Goal: Task Accomplishment & Management: Use online tool/utility

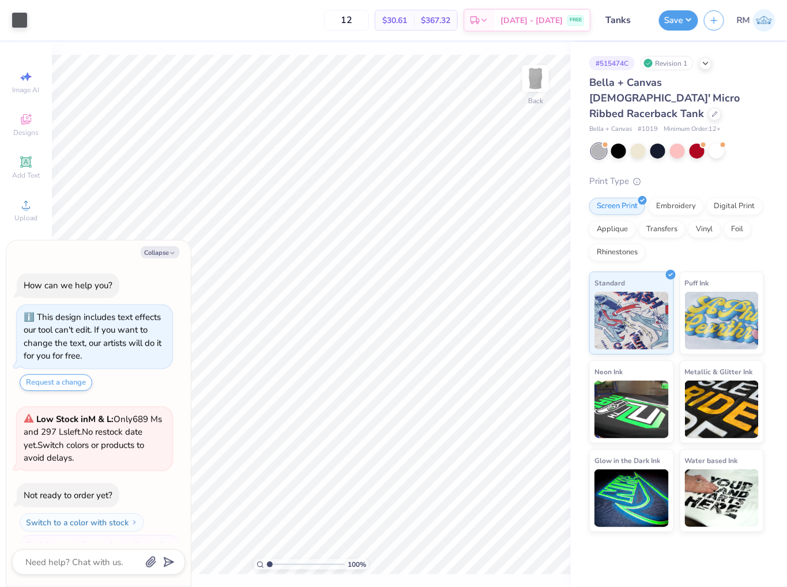
scroll to position [19, 0]
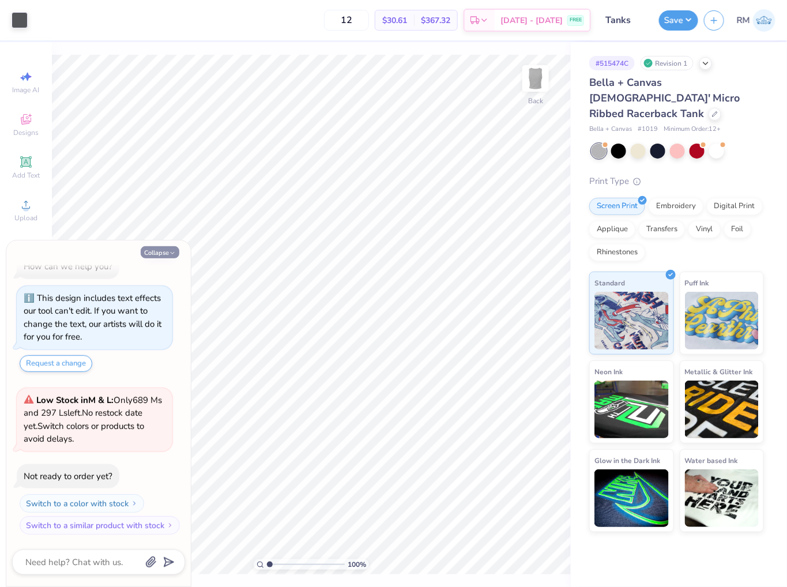
click at [169, 251] on icon "button" at bounding box center [172, 252] width 7 height 7
type textarea "x"
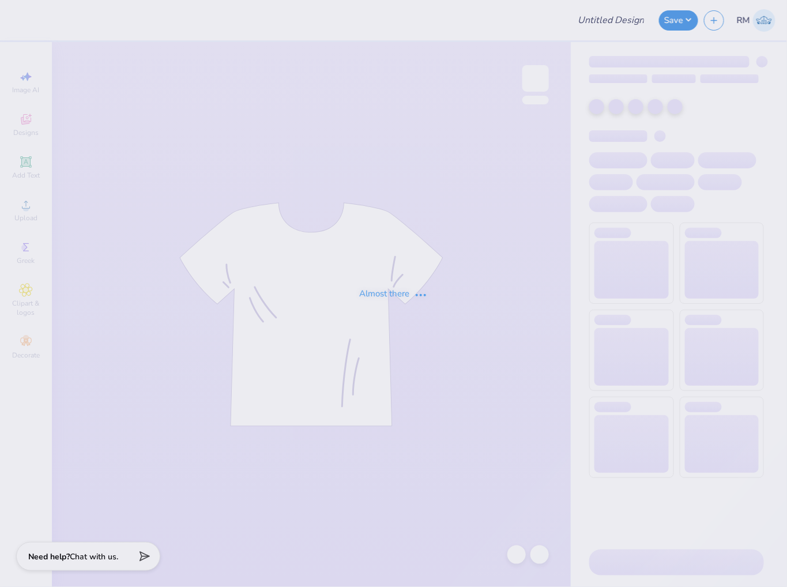
type input "Tanks"
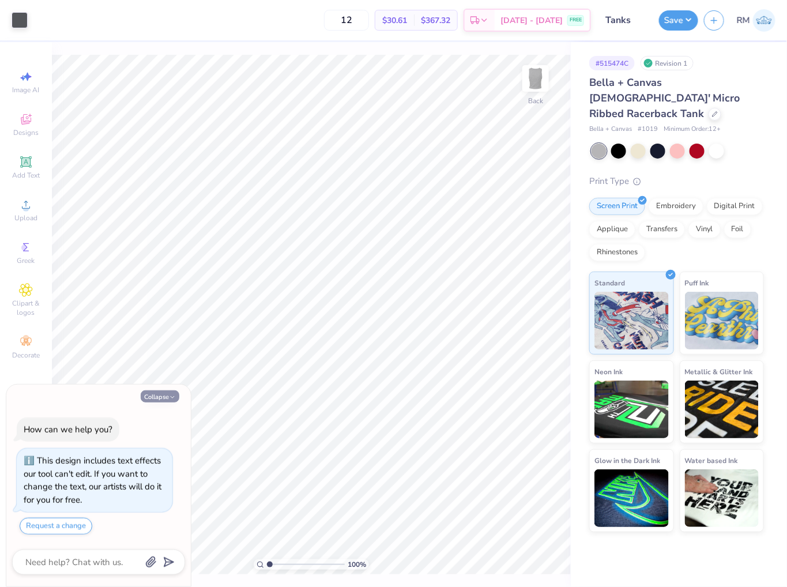
click at [157, 400] on button "Collapse" at bounding box center [160, 396] width 39 height 12
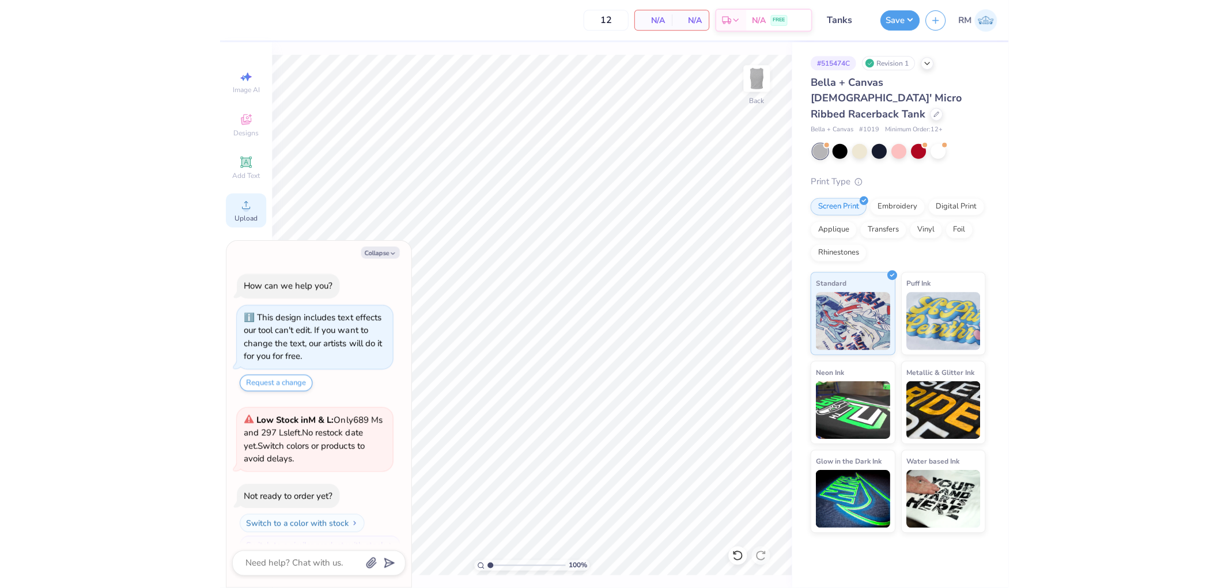
scroll to position [19, 0]
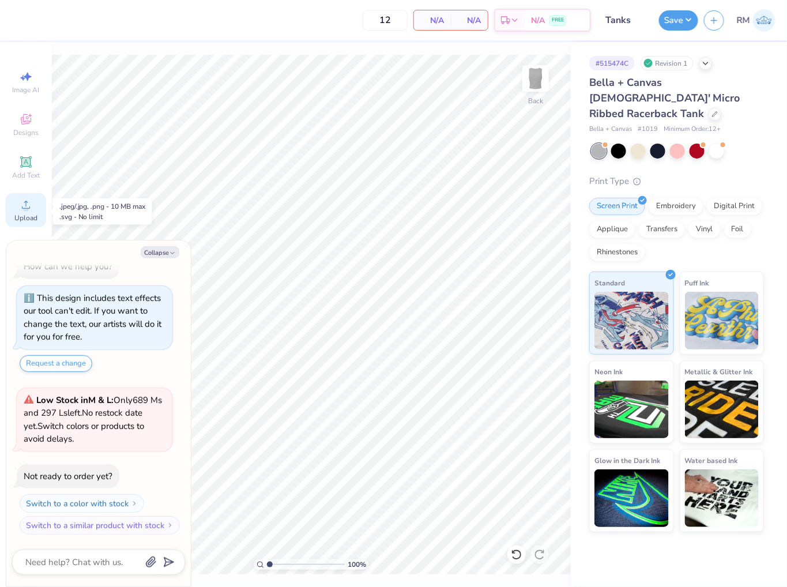
click at [32, 209] on icon at bounding box center [26, 205] width 14 height 14
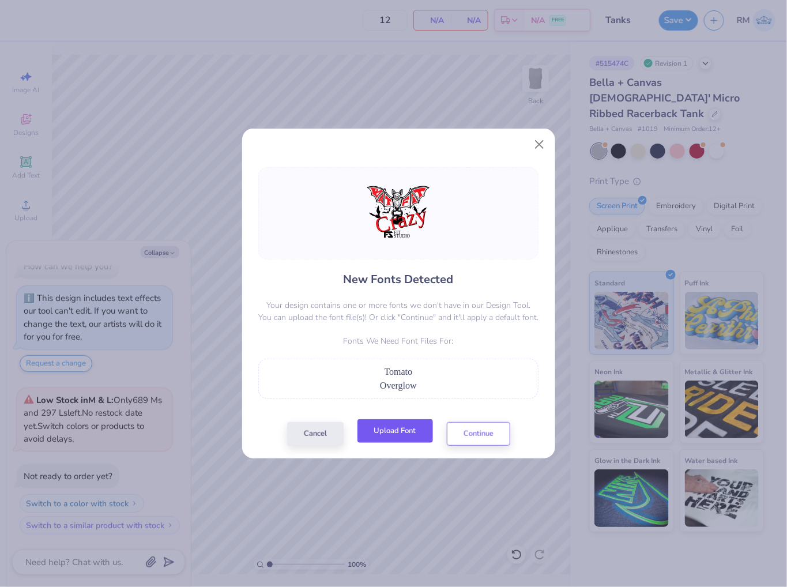
click at [406, 435] on button "Upload Font" at bounding box center [394, 431] width 75 height 24
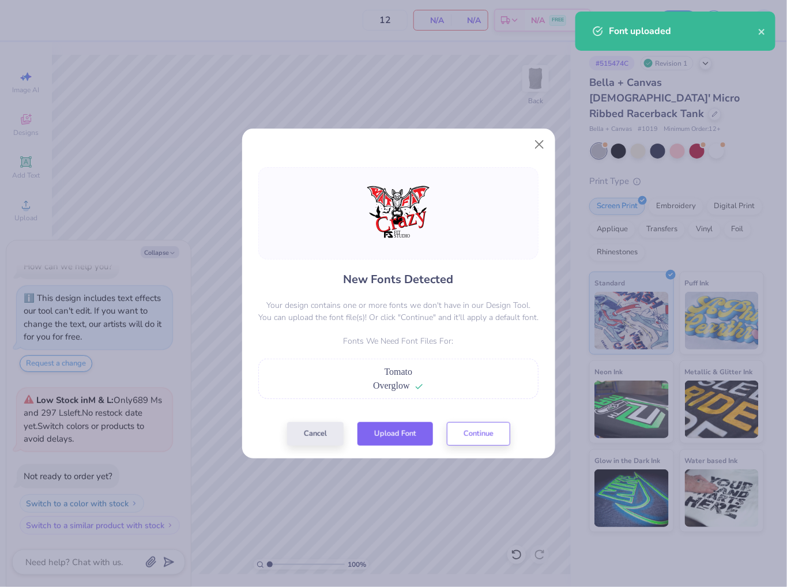
click at [399, 433] on button "Upload Font" at bounding box center [394, 434] width 75 height 24
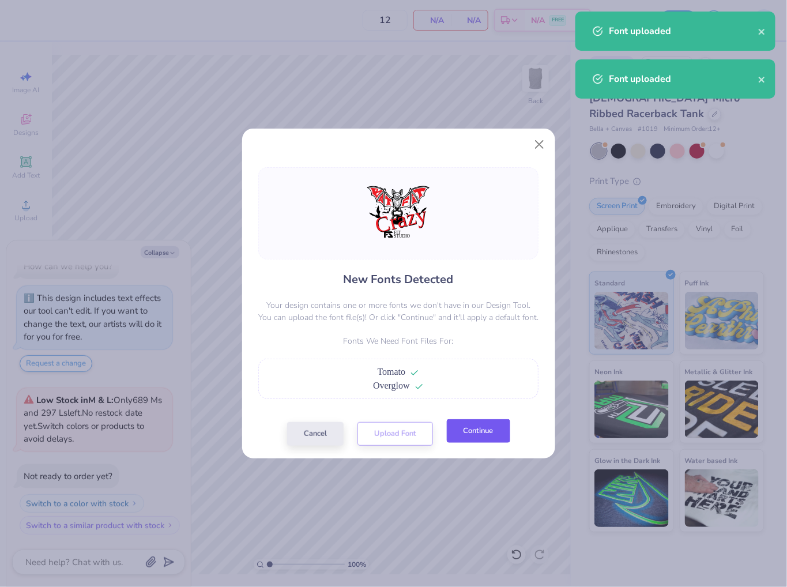
click at [498, 437] on button "Continue" at bounding box center [478, 431] width 63 height 24
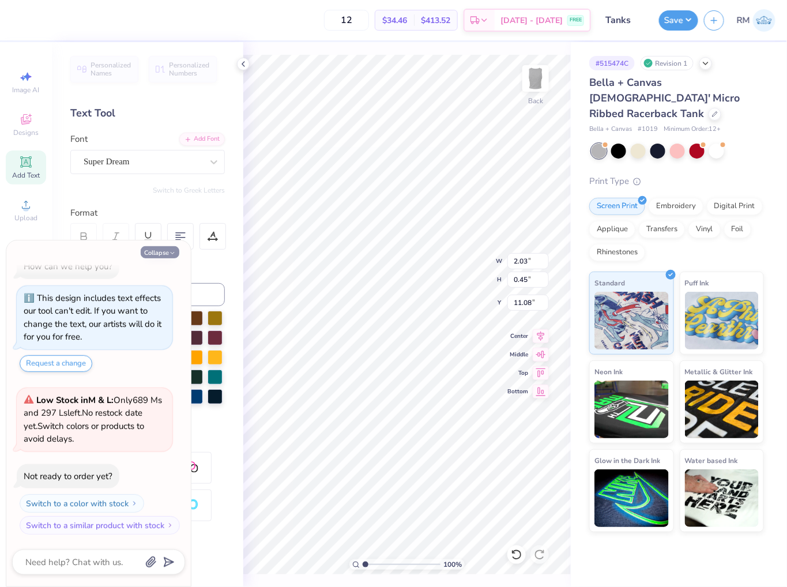
click at [150, 165] on div "Super Dream" at bounding box center [142, 162] width 121 height 18
click at [172, 252] on icon "button" at bounding box center [172, 252] width 7 height 7
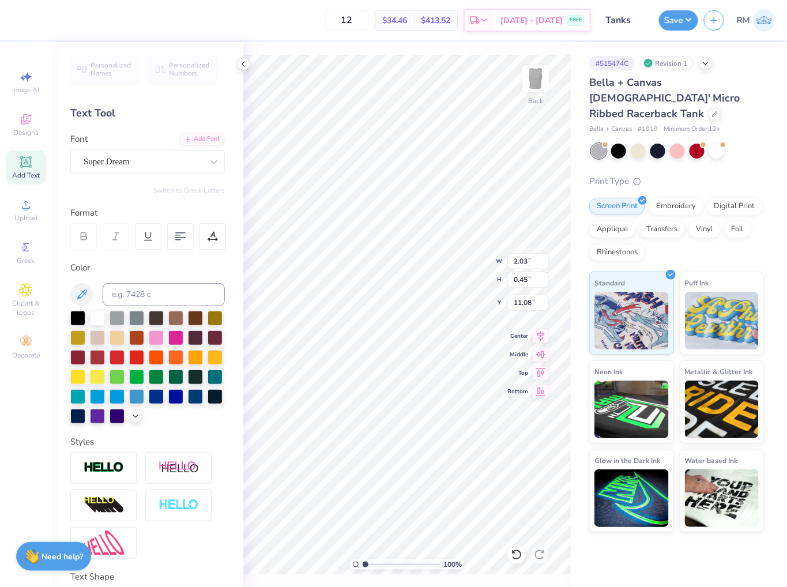
type textarea "x"
click at [158, 168] on div "Super Dream" at bounding box center [142, 162] width 121 height 18
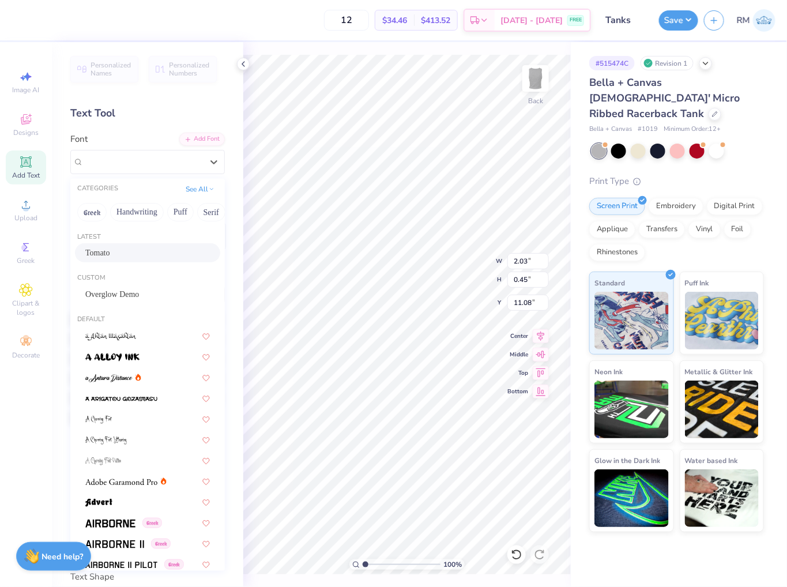
click at [161, 249] on div "Tomato" at bounding box center [147, 253] width 124 height 12
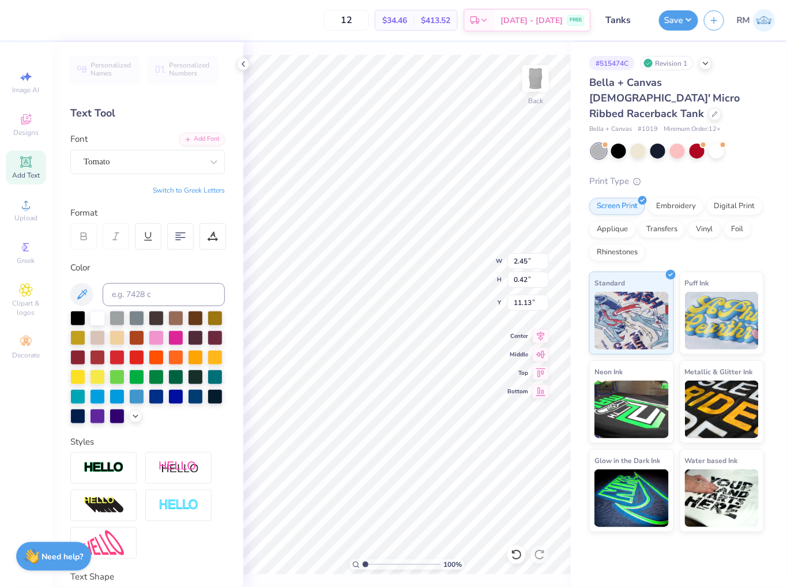
type input "2.45"
type input "0.42"
type input "11.13"
click at [158, 153] on div "Super Dream" at bounding box center [142, 162] width 121 height 18
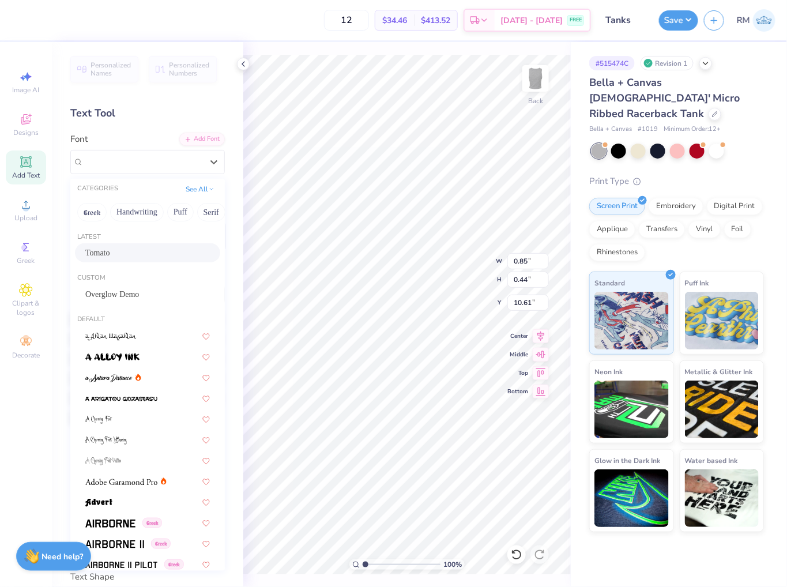
click at [158, 251] on div "Tomato" at bounding box center [147, 253] width 124 height 12
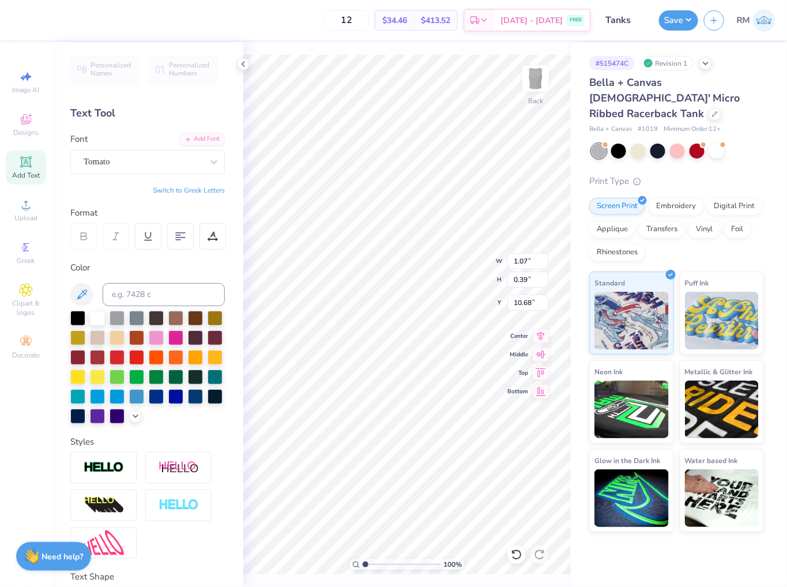
type input "1.07"
type input "0.39"
type input "10.68"
type input "2.45"
type input "0.87"
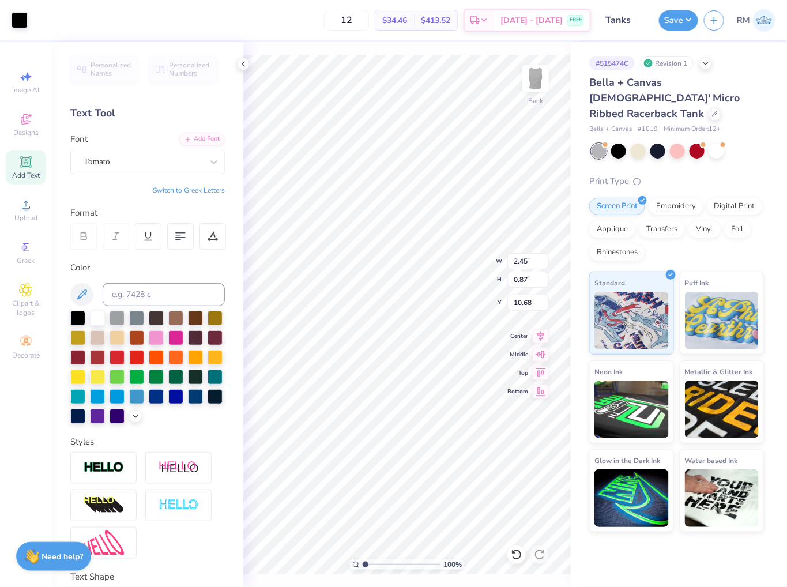
type input "2.29"
type input "0.81"
type input "10.66"
type input "2.29"
type input "0.83"
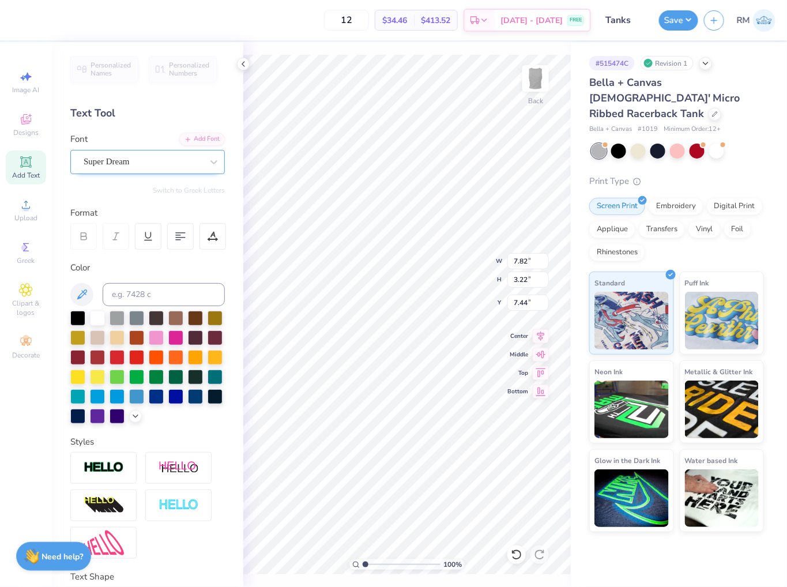
click at [133, 169] on div at bounding box center [143, 162] width 119 height 16
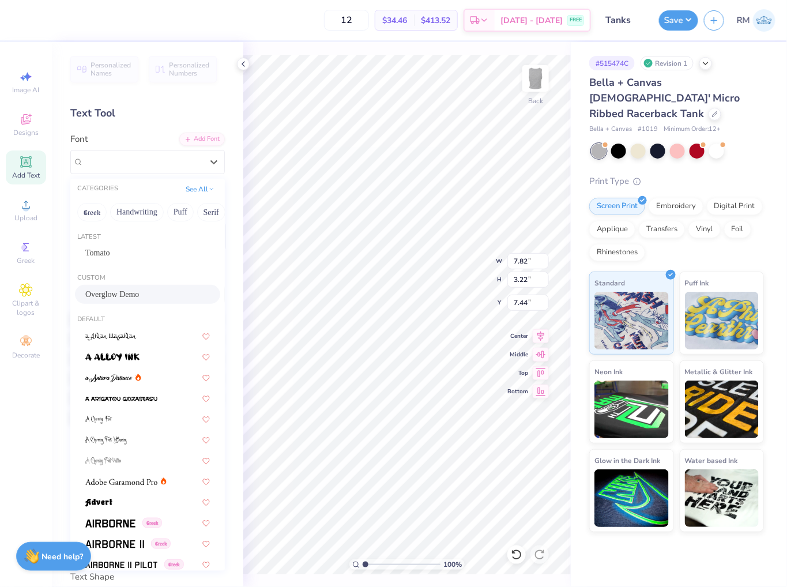
click at [142, 294] on div "Overglow Demo" at bounding box center [147, 294] width 124 height 12
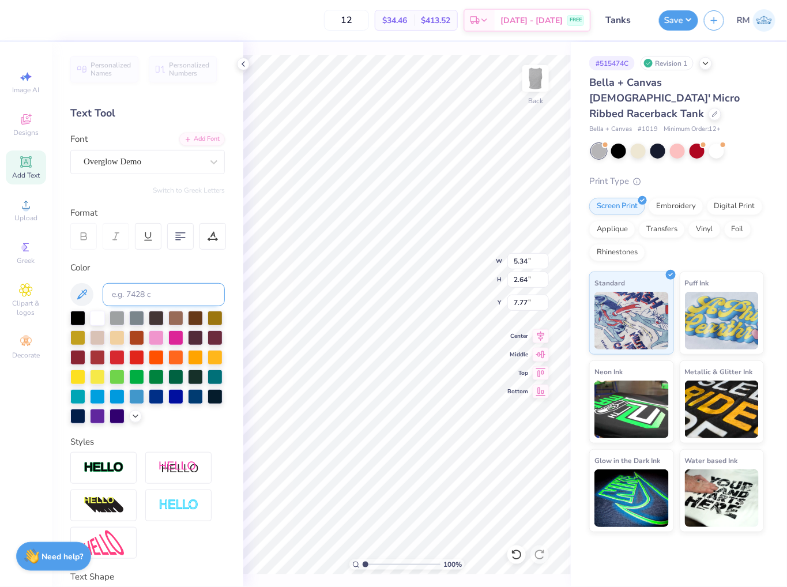
type input "5.34"
type input "2.64"
type input "7.77"
type input "8.46"
type input "7.04"
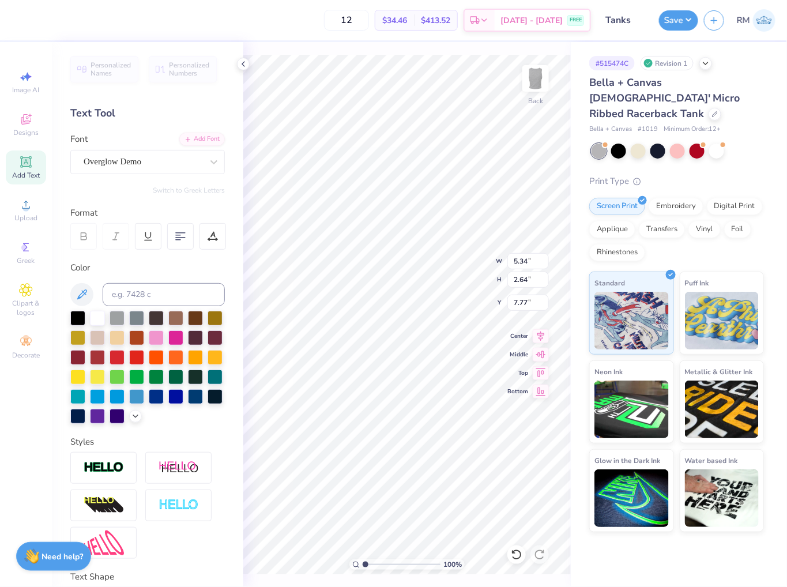
type input "4.47"
type input "7.82"
type input "3.22"
type input "7.51"
drag, startPoint x: 130, startPoint y: 158, endPoint x: 133, endPoint y: 177, distance: 19.3
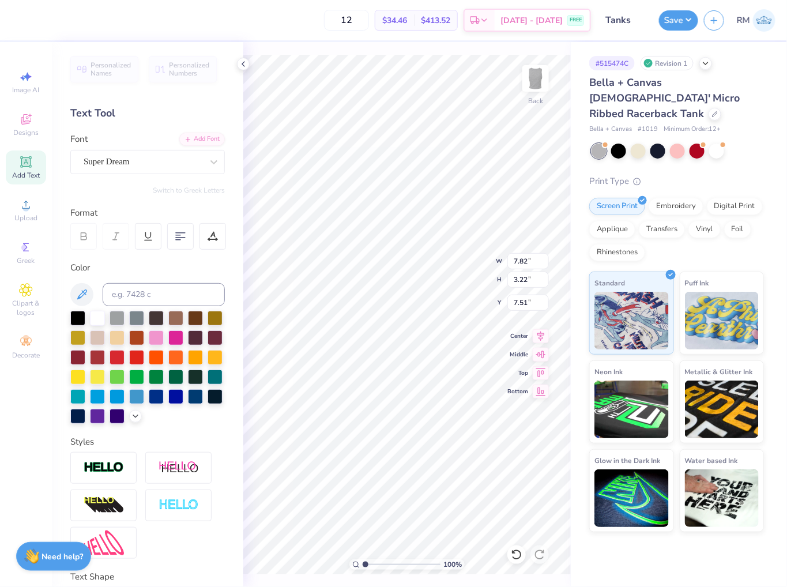
click at [130, 157] on div "Super Dream" at bounding box center [142, 162] width 121 height 18
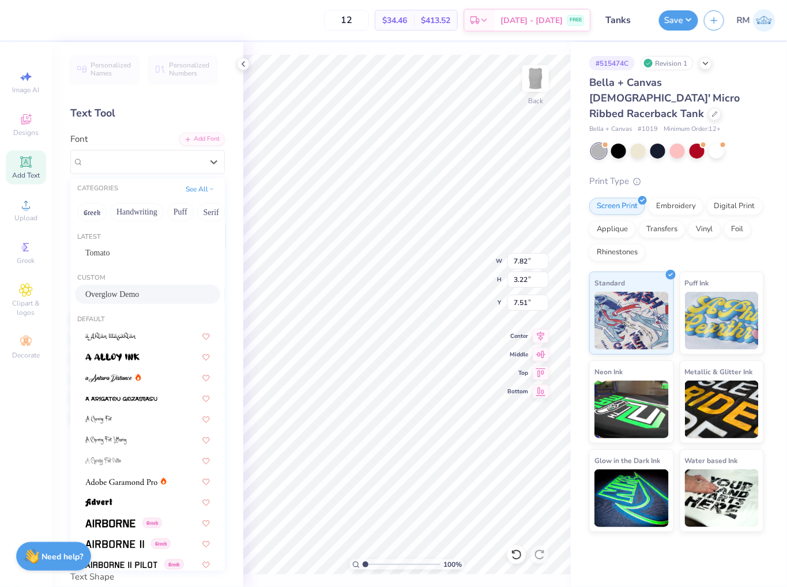
click at [135, 291] on div "Overglow Demo" at bounding box center [147, 294] width 124 height 12
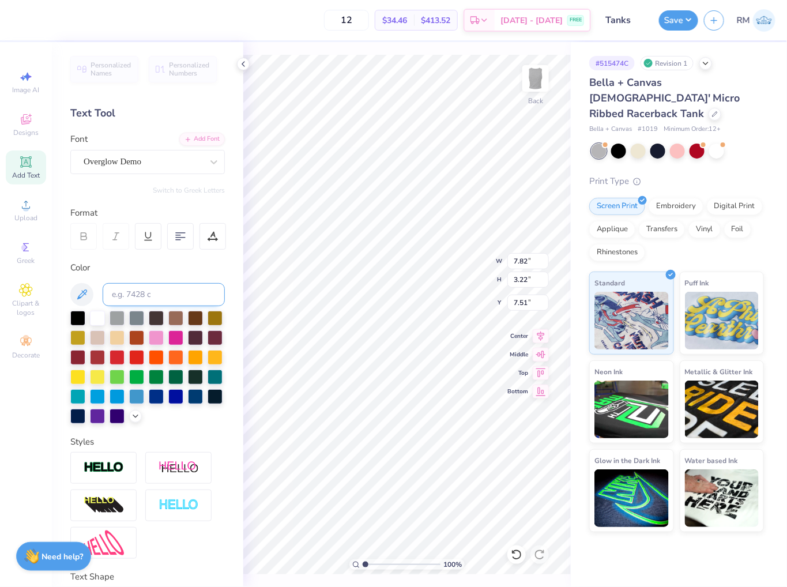
type input "5.34"
type input "2.64"
type input "7.83"
type input "8.46"
type input "7.04"
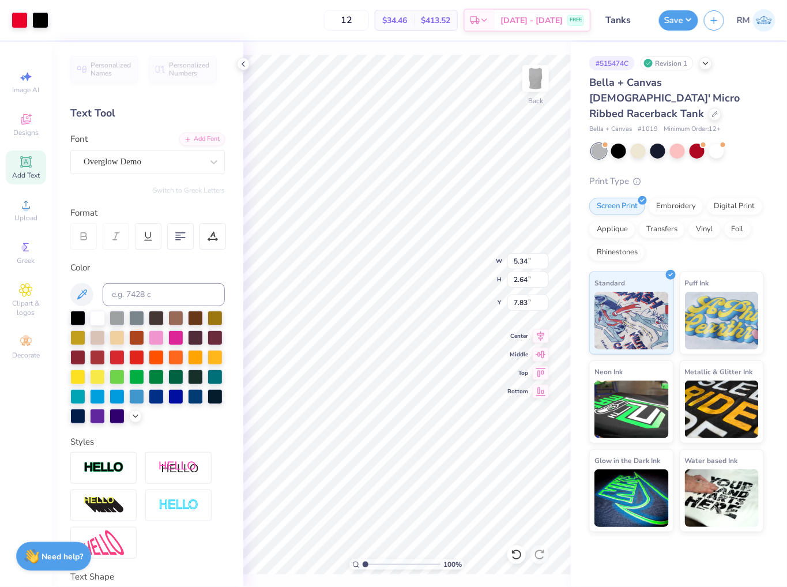
type input "4.47"
click at [543, 340] on icon at bounding box center [540, 334] width 16 height 14
type input "4.97"
type input "2.49"
type input "8.25"
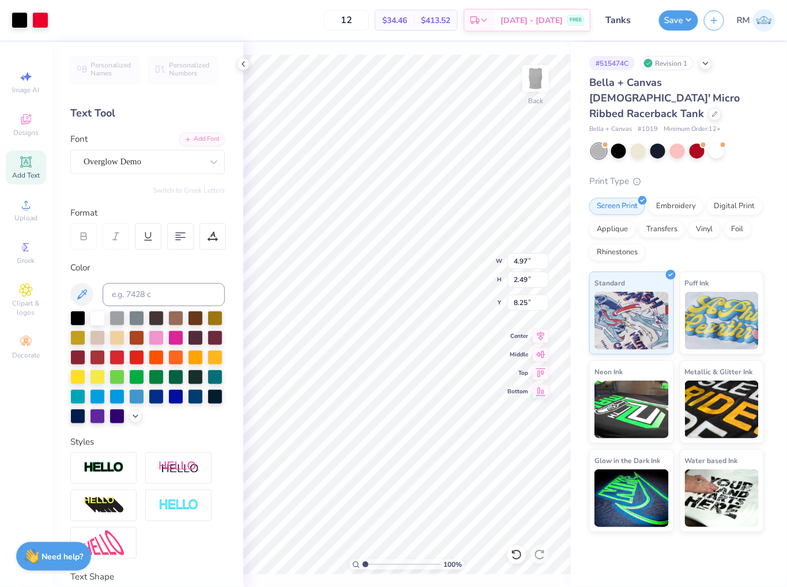
type input "5.16"
type input "2.58"
type input "8.38"
click at [543, 330] on icon at bounding box center [540, 334] width 16 height 14
click at [523, 260] on input "8.46" at bounding box center [527, 261] width 41 height 16
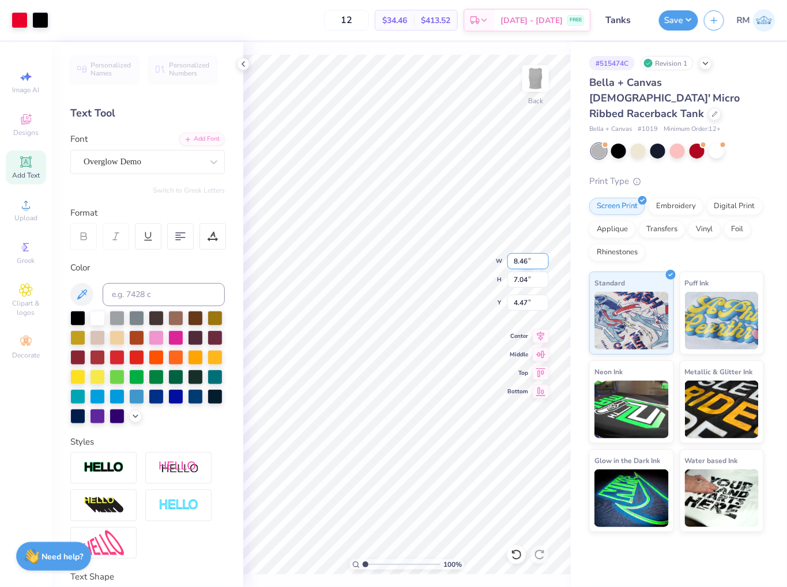
click at [523, 260] on input "8.46" at bounding box center [527, 261] width 41 height 16
click at [519, 300] on input "4.47" at bounding box center [527, 302] width 41 height 16
type input "7.00"
type input "5.82"
click at [519, 300] on input "5.08" at bounding box center [527, 302] width 41 height 16
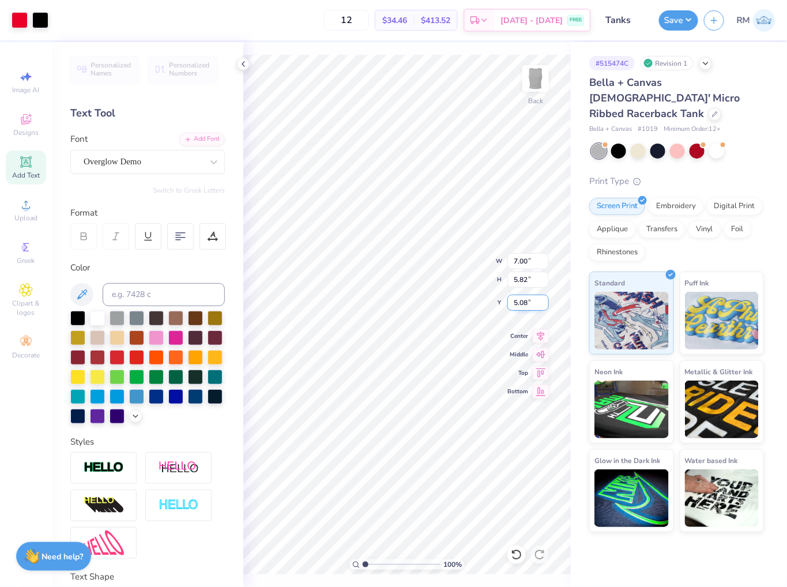
click at [519, 300] on input "5.08" at bounding box center [527, 302] width 41 height 16
type input "3.00"
click at [570, 428] on div "Art colors 12 $34.46 Per Item $413.52 Total Est. Delivery Sep 20 - 23 FREE Desi…" at bounding box center [393, 293] width 787 height 587
click at [523, 308] on input "3.00" at bounding box center [527, 302] width 41 height 16
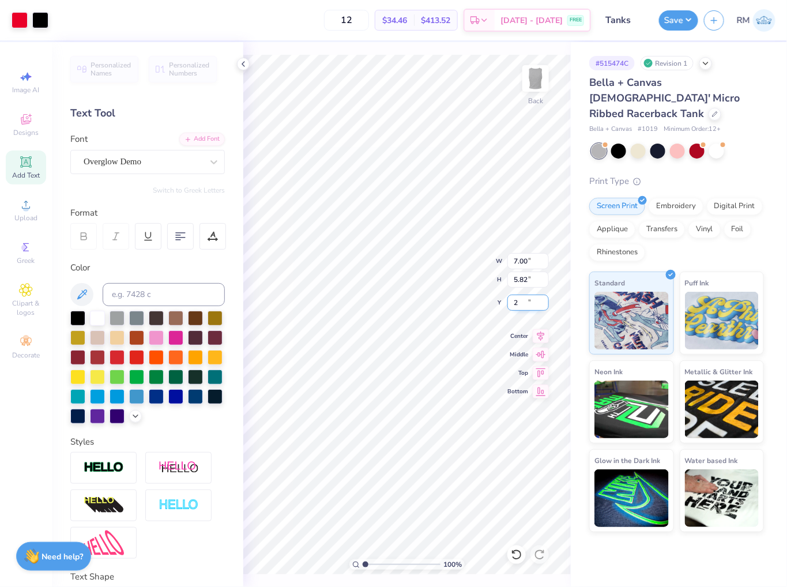
type input "2.00"
click at [467, 463] on li "Group" at bounding box center [467, 460] width 90 height 22
click at [543, 334] on icon at bounding box center [540, 334] width 16 height 14
type input "11.85"
type input "10.48"
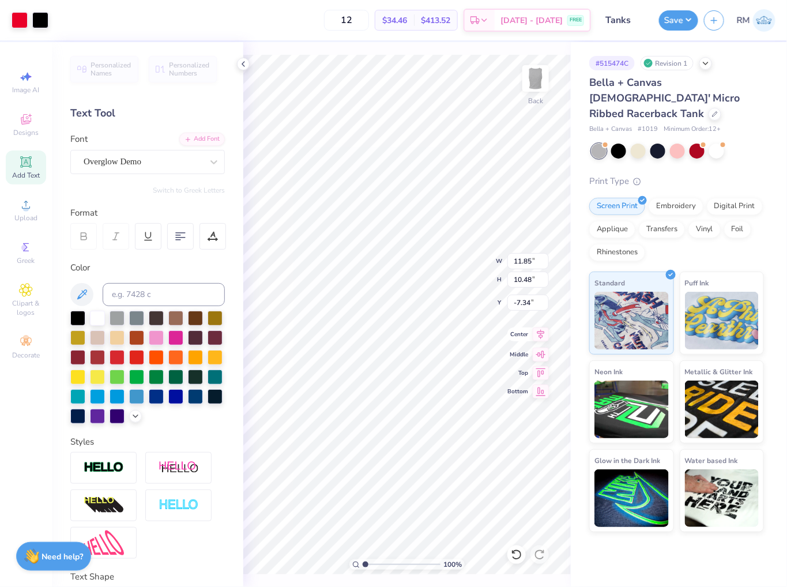
type input "-7.34"
click at [543, 335] on icon at bounding box center [540, 334] width 16 height 14
click at [14, 20] on div at bounding box center [20, 19] width 16 height 16
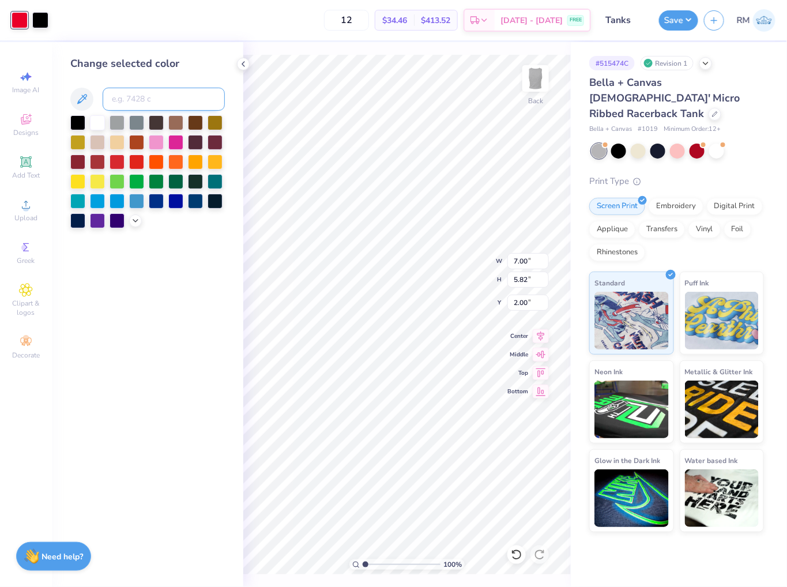
click at [131, 100] on input at bounding box center [164, 99] width 122 height 23
type input "165"
type input "8.97"
type input "7.93"
type input "4.03"
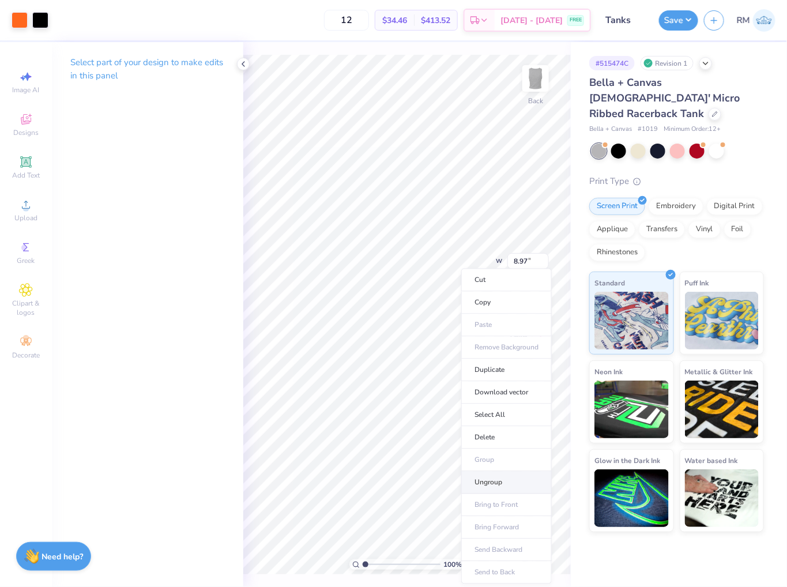
click at [511, 475] on li "Ungroup" at bounding box center [506, 482] width 90 height 22
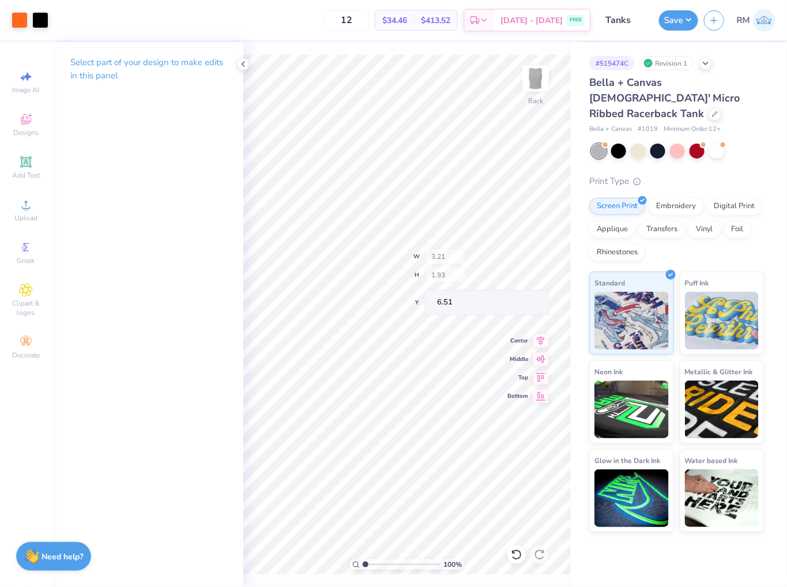
type input "6.51"
drag, startPoint x: 365, startPoint y: 565, endPoint x: 392, endPoint y: 564, distance: 27.7
type input "4.49"
click at [392, 564] on input "range" at bounding box center [401, 564] width 78 height 10
click at [643, 341] on div "Art colors 12 $34.46 Per Item $413.52 Total Est. Delivery Sep 20 - 23 FREE Desi…" at bounding box center [393, 293] width 787 height 587
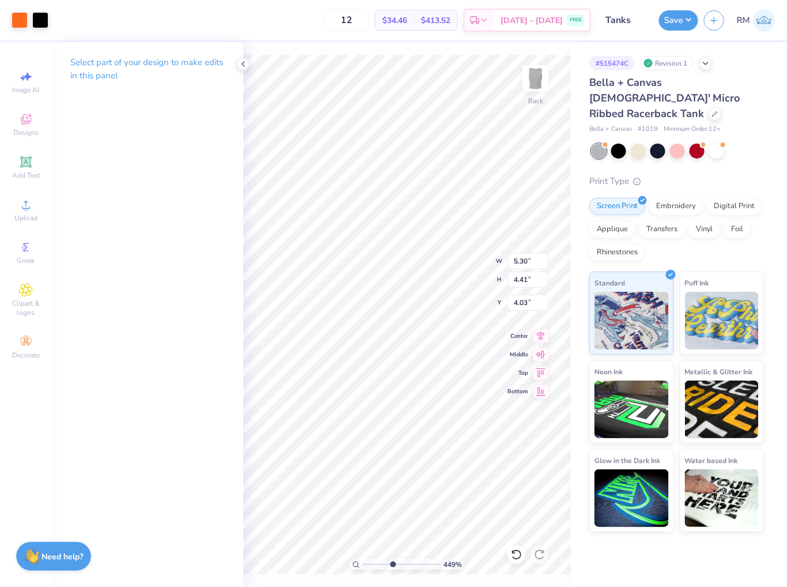
type input "3.68"
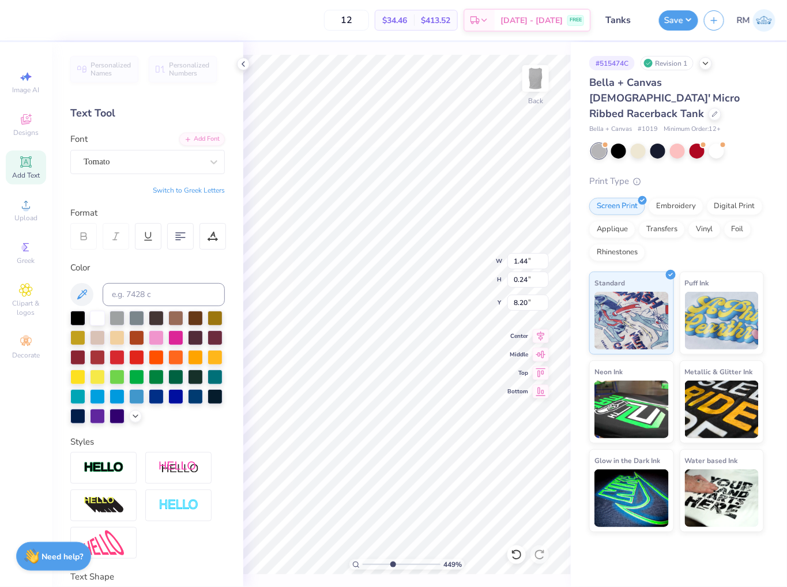
type input "5.30"
type input "4.43"
type input "3.68"
type input "4.76"
type input "3.30"
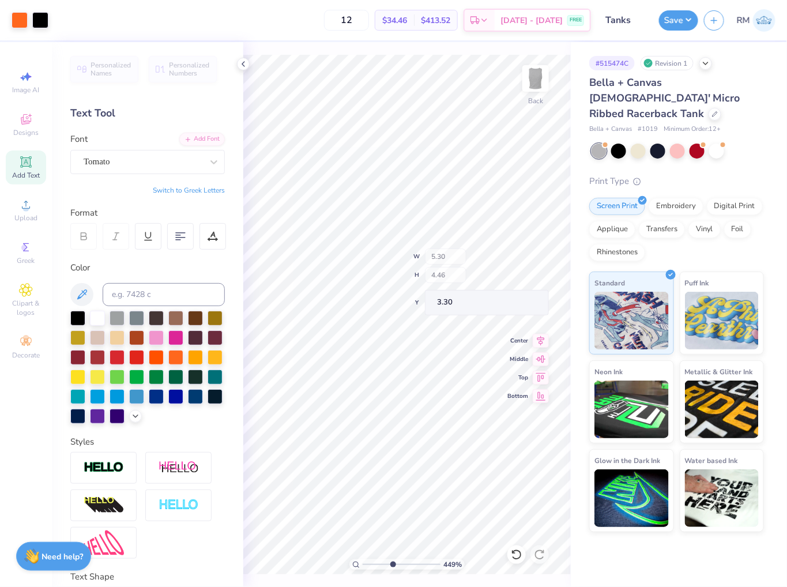
click at [228, 417] on div "Art colors 12 $34.46 Per Item $413.52 Total Est. Delivery Sep 20 - 23 FREE Desi…" at bounding box center [393, 293] width 787 height 587
type input "5.86"
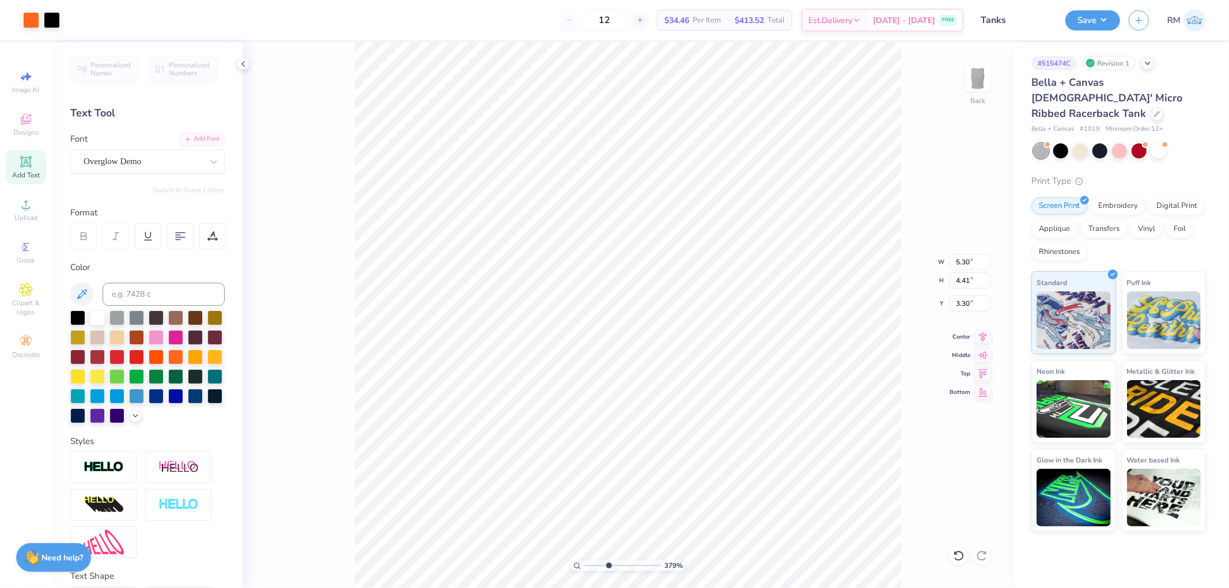
type input "3.79"
click at [608, 565] on input "range" at bounding box center [623, 566] width 78 height 10
type input "3.19"
type input "1.58"
type input "5.86"
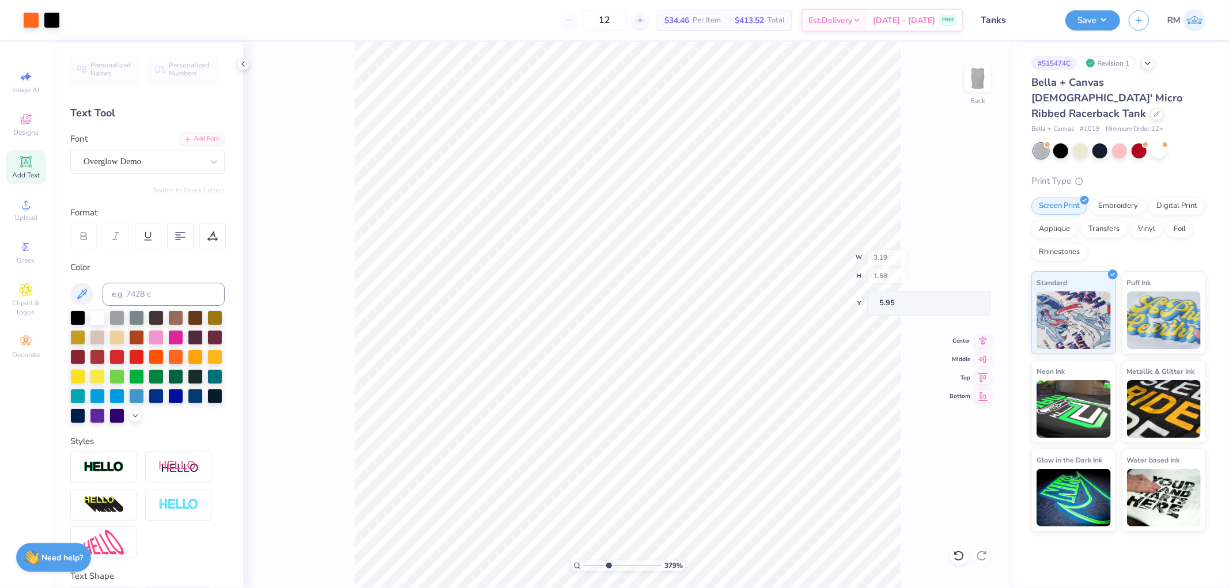
type input "5.95"
type input "3.23"
type input "1.62"
type input "5.66"
type input "0.52"
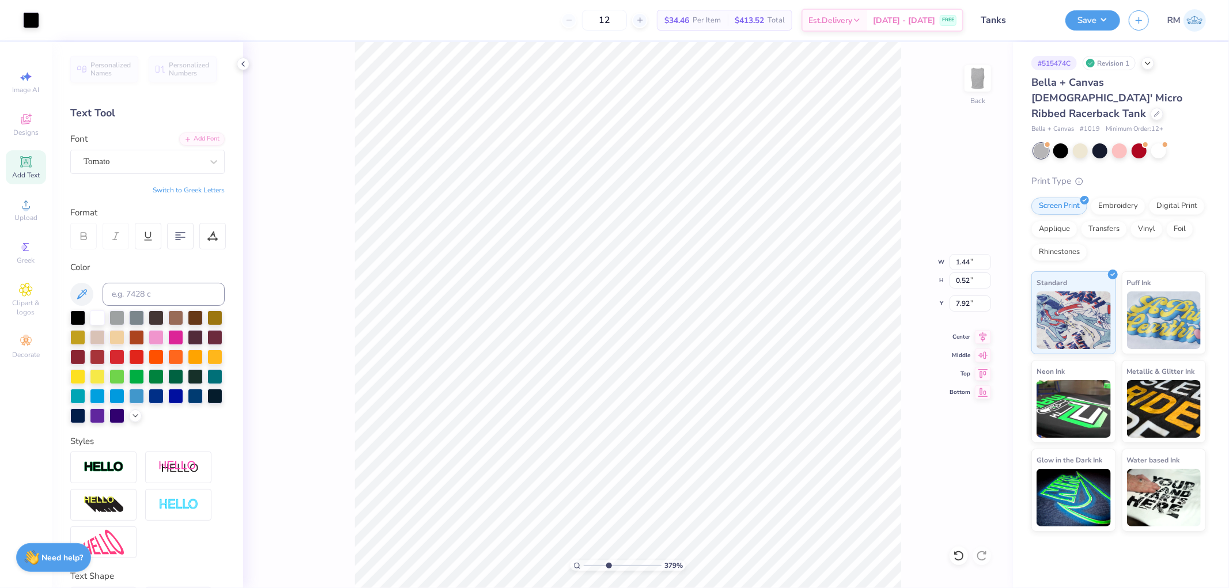
type input "7.19"
type input "1.51"
type input "0.55"
type input "7.16"
type input "3.35"
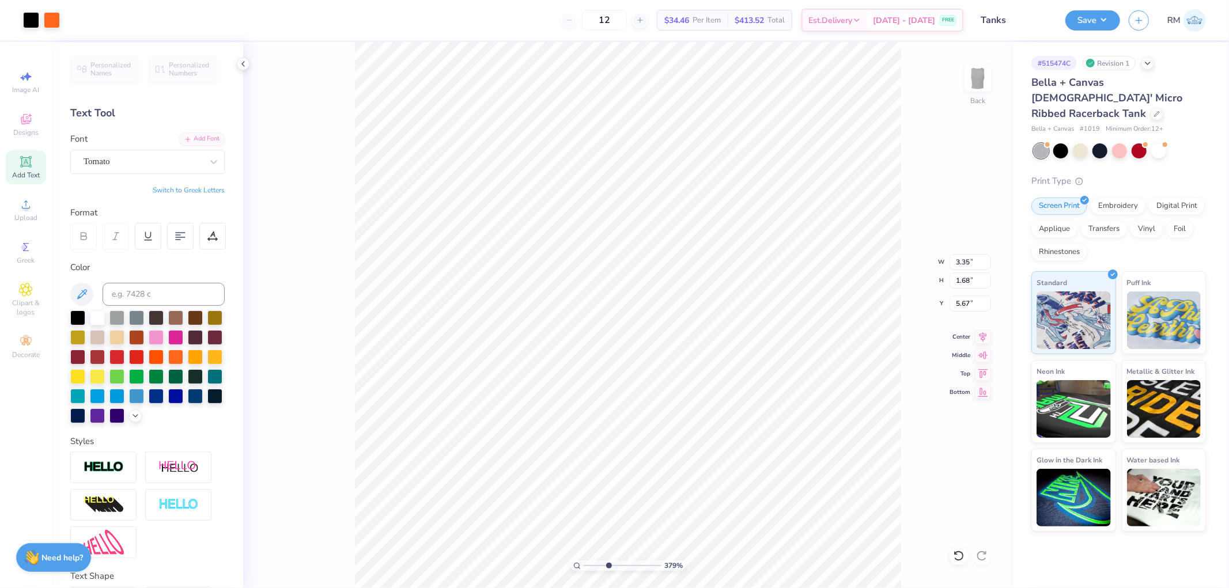
type input "1.68"
type input "5.72"
drag, startPoint x: 608, startPoint y: 565, endPoint x: 524, endPoint y: 562, distance: 84.2
type input "1"
click at [584, 562] on input "range" at bounding box center [623, 566] width 78 height 10
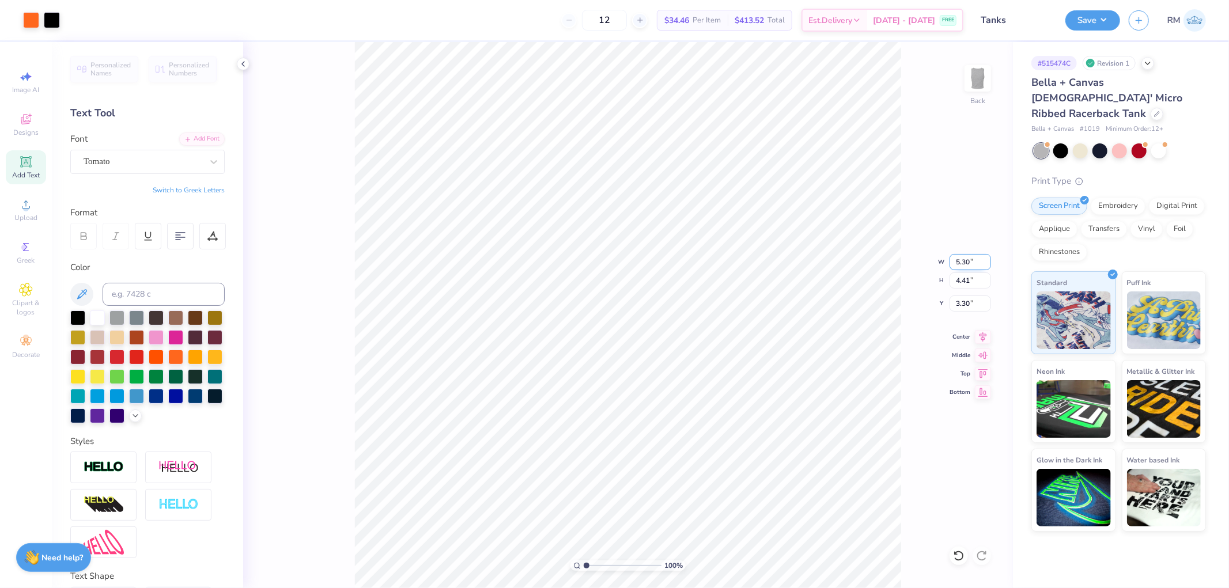
click at [786, 263] on input "5.30" at bounding box center [970, 262] width 41 height 16
type input "7.00"
type input "5.82"
click at [706, 439] on li "Group" at bounding box center [696, 433] width 90 height 22
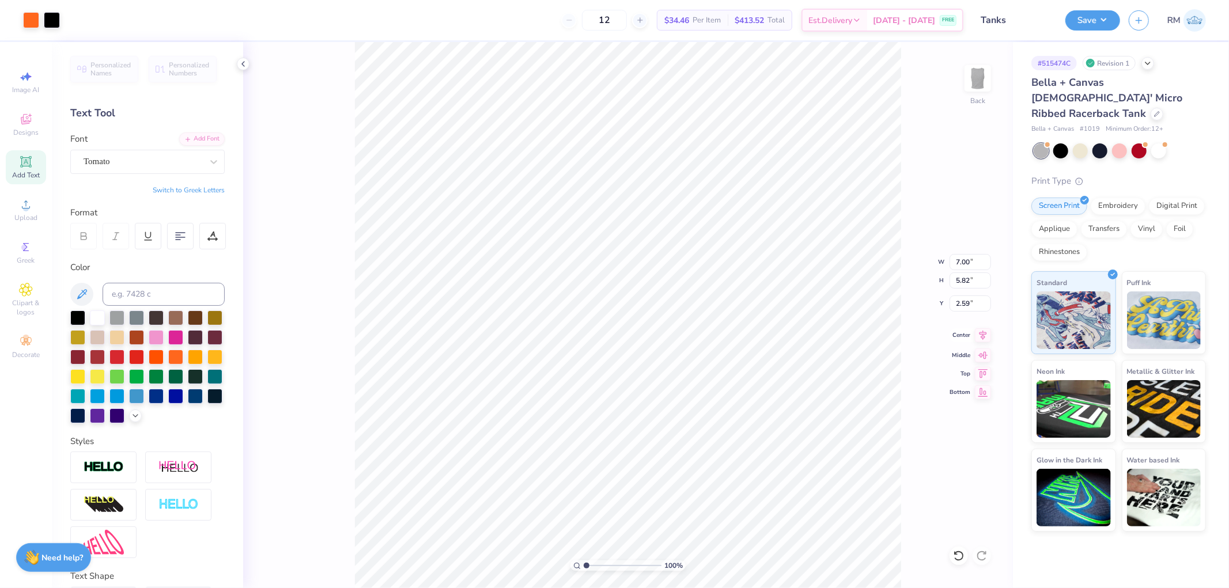
click at [786, 334] on icon at bounding box center [983, 335] width 7 height 10
click at [786, 302] on input "2.59" at bounding box center [970, 304] width 41 height 16
type input "2.00"
click at [786, 13] on button "Save" at bounding box center [1092, 19] width 55 height 20
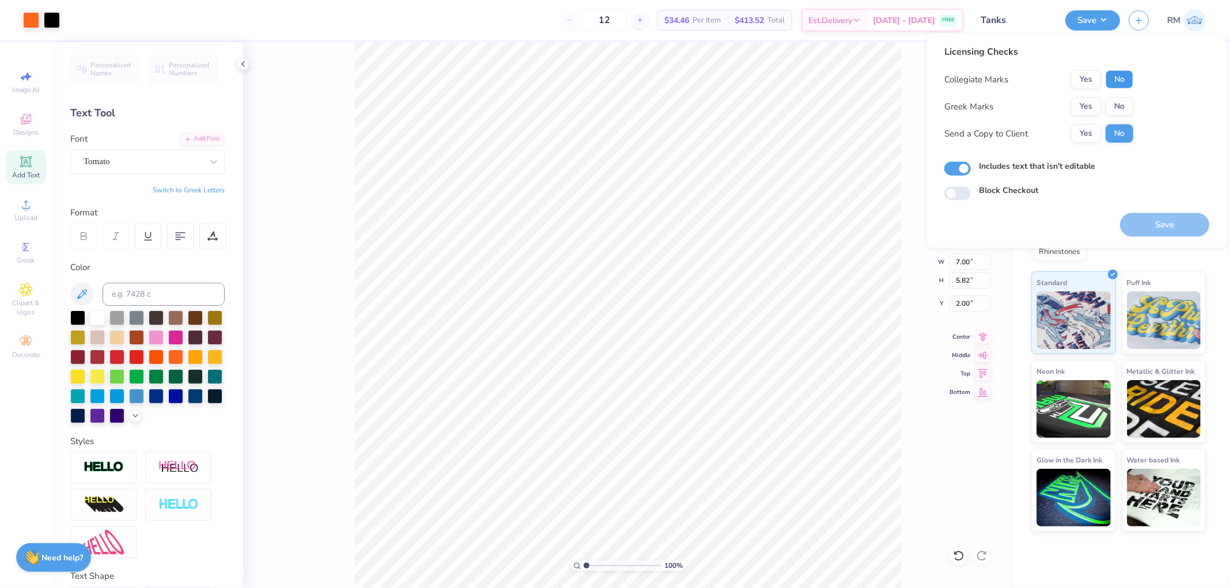
click at [786, 81] on button "No" at bounding box center [1120, 79] width 28 height 18
click at [786, 104] on button "No" at bounding box center [1120, 106] width 28 height 18
click at [786, 134] on button "Yes" at bounding box center [1086, 133] width 30 height 18
click at [786, 230] on button "Save" at bounding box center [1164, 225] width 89 height 24
